Goal: Task Accomplishment & Management: Manage account settings

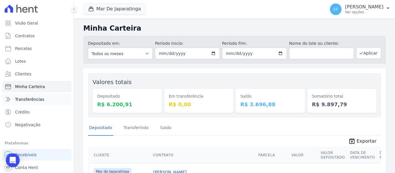
click at [35, 102] on span "Transferências" at bounding box center [29, 100] width 29 height 6
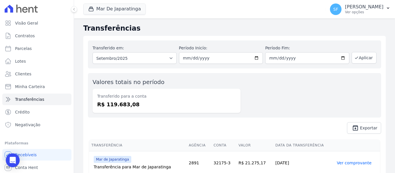
drag, startPoint x: 247, startPoint y: 112, endPoint x: 249, endPoint y: 110, distance: 3.1
click at [247, 112] on div "Valores totais no período Transferido para a conta R$ 119.683,08" at bounding box center [234, 95] width 293 height 45
click at [353, 12] on p "Ver opções" at bounding box center [364, 12] width 38 height 5
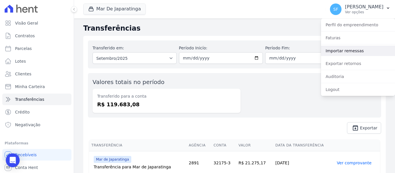
click at [339, 51] on link "Importar remessas" at bounding box center [358, 51] width 74 height 10
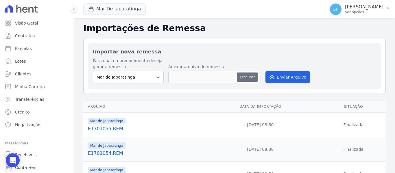
click at [245, 78] on button "Procurar" at bounding box center [247, 77] width 21 height 9
type input "E1901056.REM"
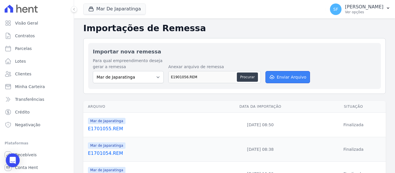
click at [285, 79] on button "Enviar Arquivo" at bounding box center [287, 77] width 45 height 12
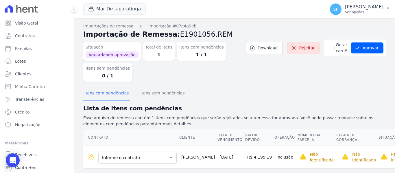
click at [285, 83] on div "Situação Aguardando aprovação Total de Itens 1 Itens com pendências 1 / 1 Itens…" at bounding box center [234, 63] width 302 height 47
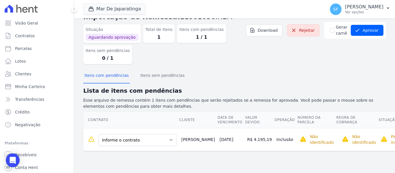
scroll to position [34, 0]
click at [265, 86] on h2 "Lista de itens com pendências" at bounding box center [234, 90] width 302 height 9
click at [177, 134] on select "Informe o contrato QD G LT 06 [PERSON_NAME] QD O LT 05 [PERSON_NAME]" at bounding box center [137, 140] width 78 height 12
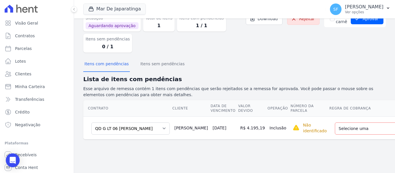
scroll to position [0, 101]
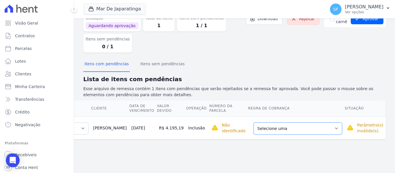
click at [337, 125] on select "Selecione uma Nova Parcela Avulsa Parcela Avulsa Existente Parcela Normal (121 …" at bounding box center [298, 129] width 88 height 12
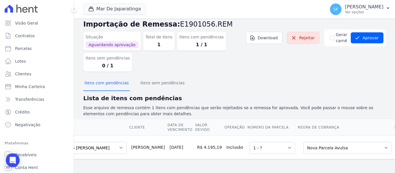
scroll to position [15, 0]
click at [308, 166] on div "Importações de remessa Importação #07e4a9eb Importação de Remessa: E1901056.REM…" at bounding box center [234, 91] width 302 height 156
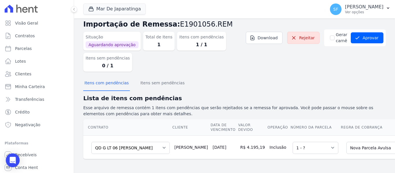
scroll to position [0, 105]
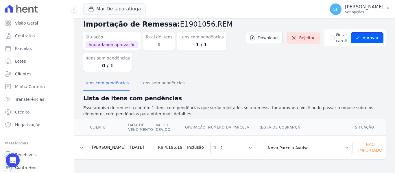
click at [363, 35] on button "Aprovar" at bounding box center [367, 37] width 33 height 11
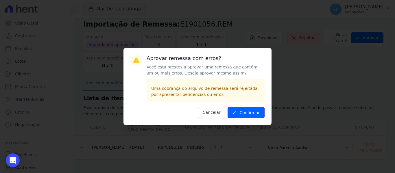
click at [248, 115] on button "Confirmar" at bounding box center [246, 112] width 37 height 11
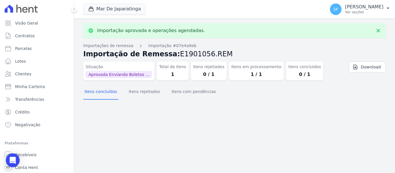
click at [250, 116] on div "Importação aprovada e operações agendadas. Importações de remessa Importação #0…" at bounding box center [234, 96] width 321 height 155
click at [29, 36] on span "Contratos" at bounding box center [25, 36] width 20 height 6
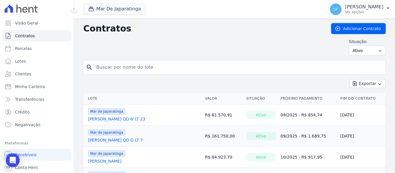
click at [184, 71] on input "search" at bounding box center [238, 68] width 290 height 12
type input "adriana"
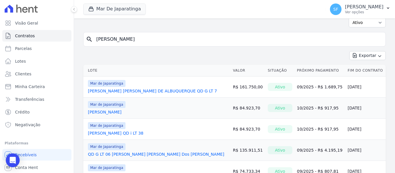
scroll to position [55, 0]
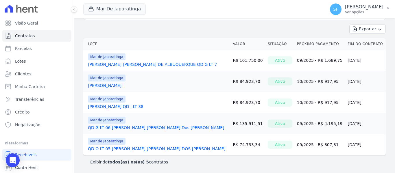
click at [147, 128] on link "QD G LT 06 [PERSON_NAME] [PERSON_NAME] Dos [PERSON_NAME]" at bounding box center [156, 128] width 136 height 6
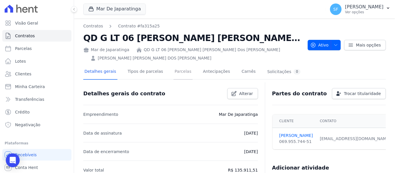
click at [178, 74] on link "Parcelas" at bounding box center [182, 71] width 19 height 15
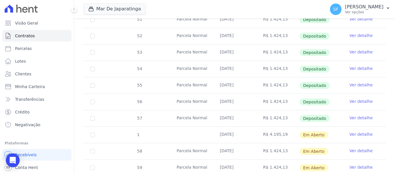
scroll to position [256, 0]
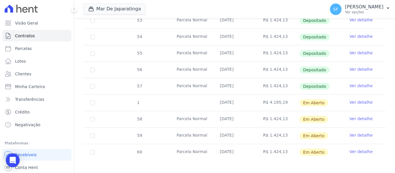
drag, startPoint x: 359, startPoint y: 97, endPoint x: 357, endPoint y: 99, distance: 3.5
click at [359, 99] on link "Ver detalhe" at bounding box center [361, 102] width 23 height 6
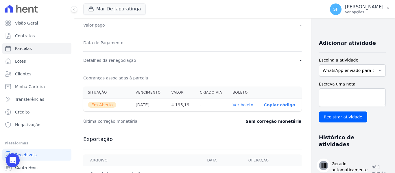
scroll to position [173, 0]
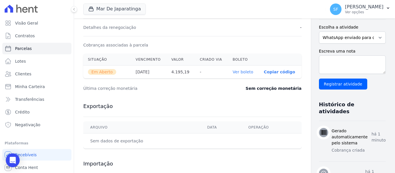
click at [233, 74] on link "Ver boleto" at bounding box center [243, 72] width 21 height 5
